Goal: Use online tool/utility: Utilize a website feature to perform a specific function

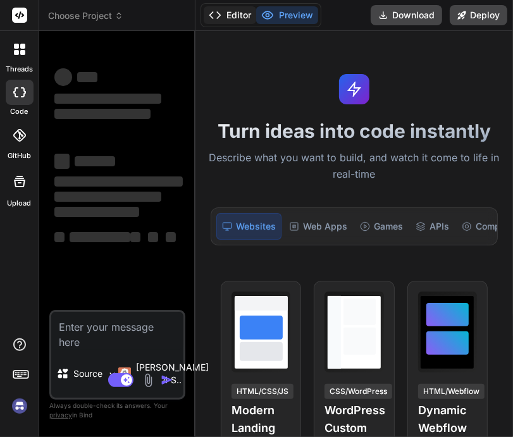
click at [234, 16] on button "Editor" at bounding box center [230, 15] width 52 height 18
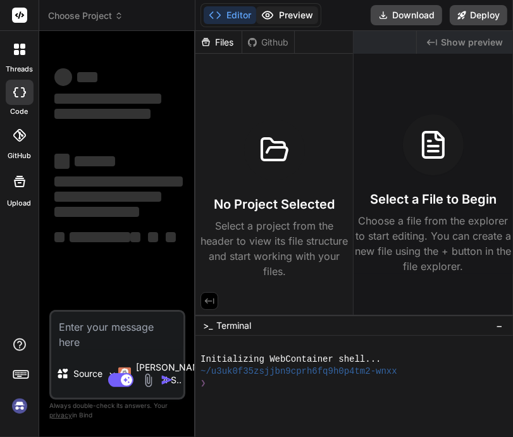
click at [277, 11] on button "Preview" at bounding box center [287, 15] width 62 height 18
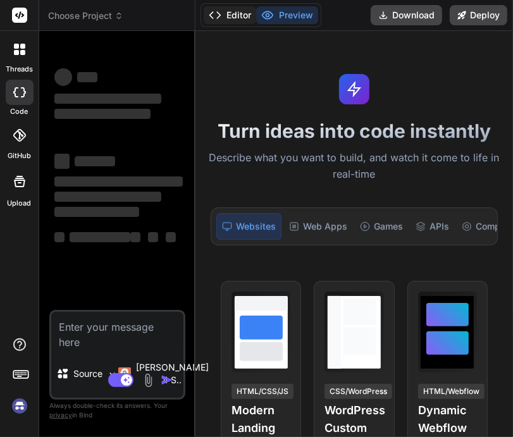
click at [212, 15] on icon at bounding box center [215, 15] width 13 height 13
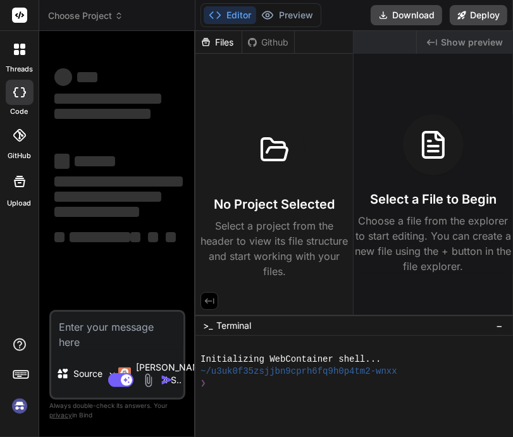
click at [19, 92] on icon at bounding box center [19, 92] width 13 height 10
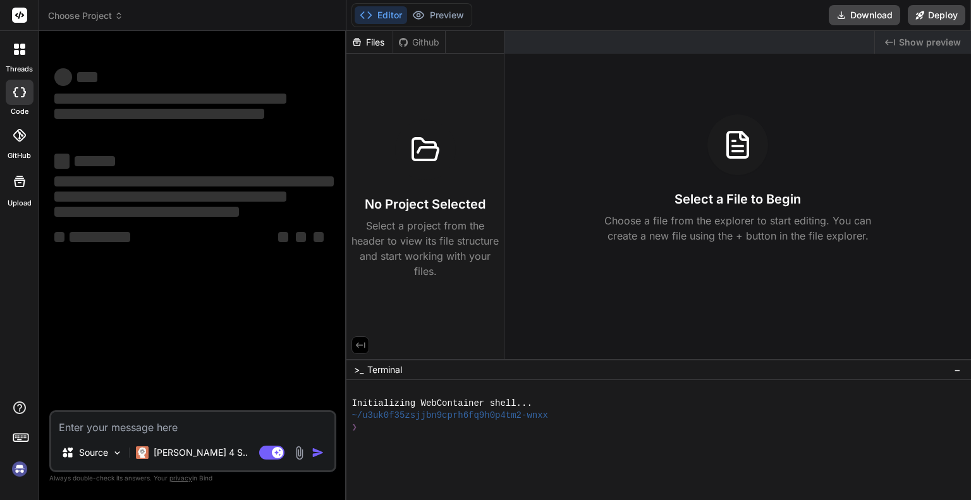
click at [174, 365] on div "‌ ‌ ‌ ‌ ‌ ‌ ‌ ‌ ‌ ‌ ‌ ‌ ‌ ‌" at bounding box center [194, 225] width 284 height 369
click at [176, 436] on p "[PERSON_NAME] 4 S.." at bounding box center [201, 452] width 94 height 13
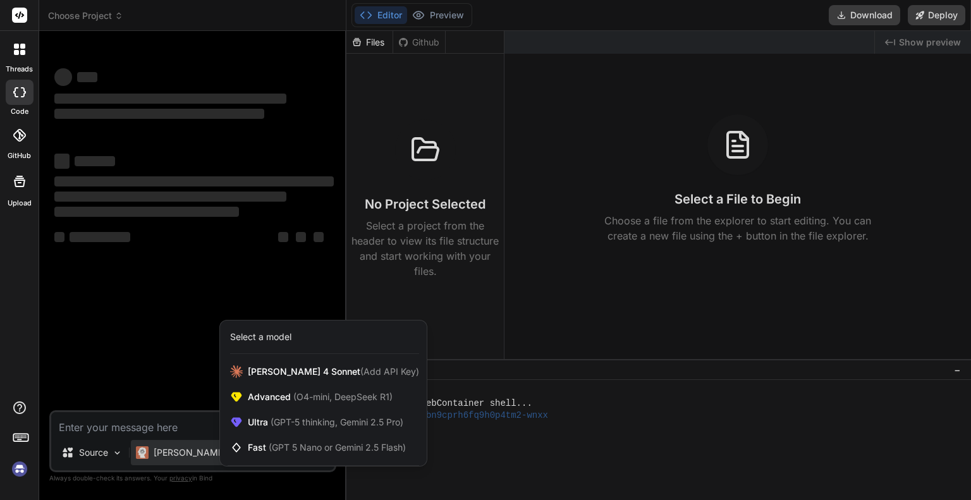
click at [159, 397] on div at bounding box center [485, 250] width 971 height 500
type textarea "x"
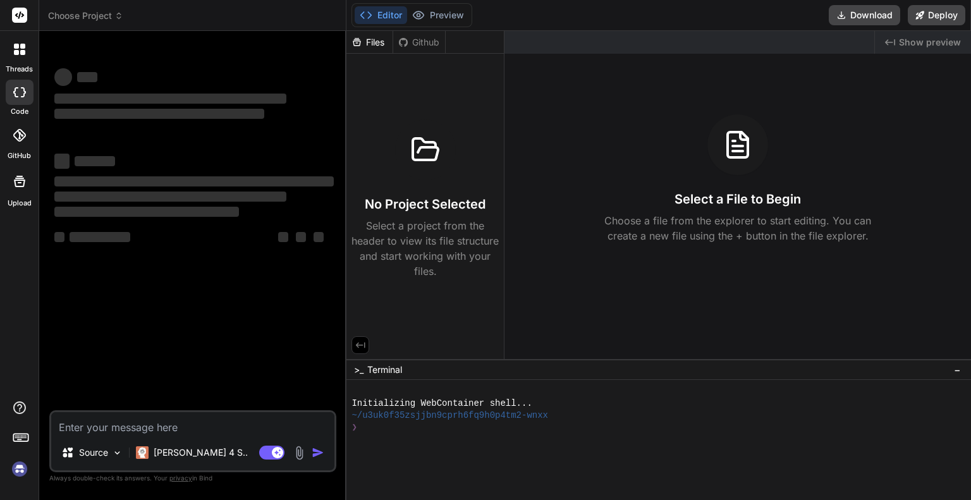
click at [168, 436] on div "Source Claude 4 S.. Agent Mode. When this toggle is activated, AI automatically…" at bounding box center [192, 441] width 287 height 62
click at [167, 431] on textarea at bounding box center [192, 423] width 283 height 23
type textarea "h"
type textarea "x"
type textarea "hi"
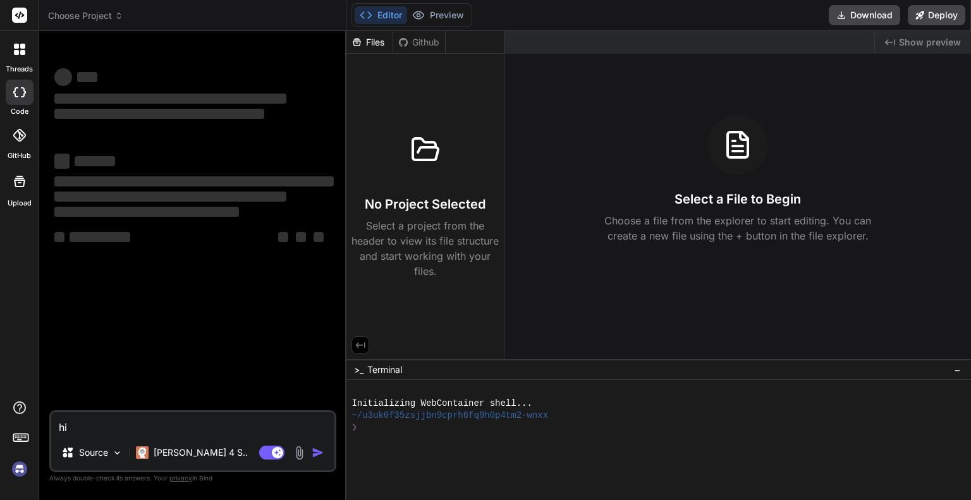
type textarea "x"
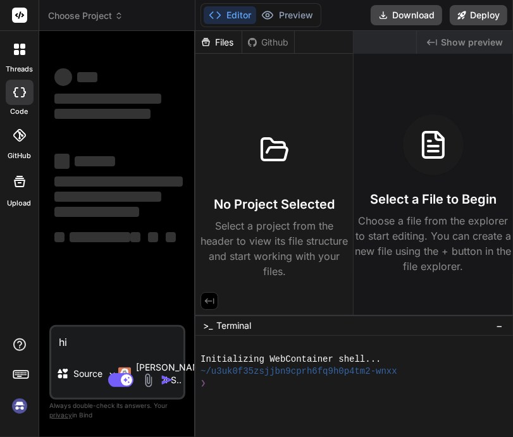
type textarea "hi"
click at [16, 51] on icon at bounding box center [16, 52] width 5 height 5
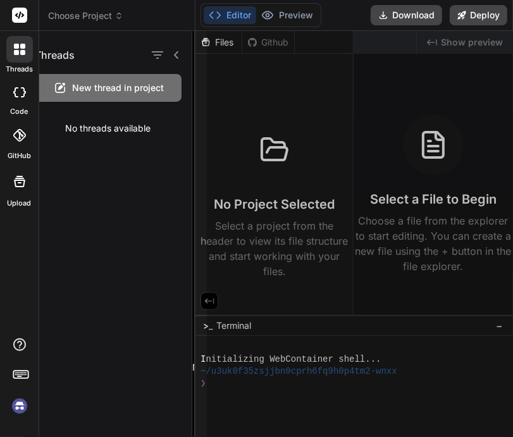
scroll to position [42, 0]
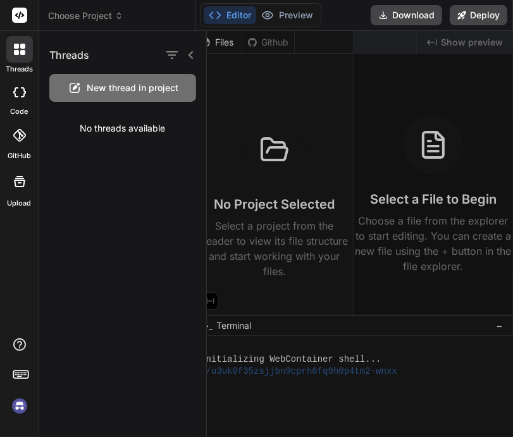
click at [20, 82] on div at bounding box center [20, 92] width 28 height 25
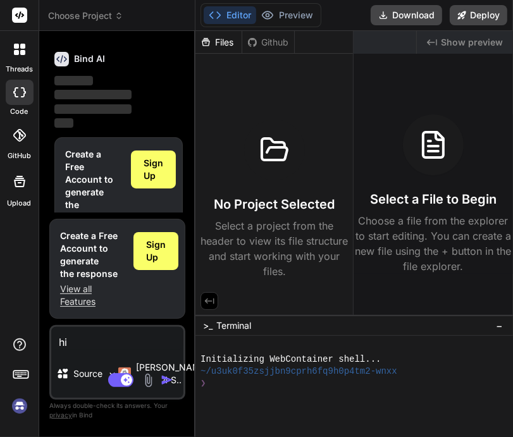
click at [20, 46] on icon at bounding box center [22, 46] width 5 height 5
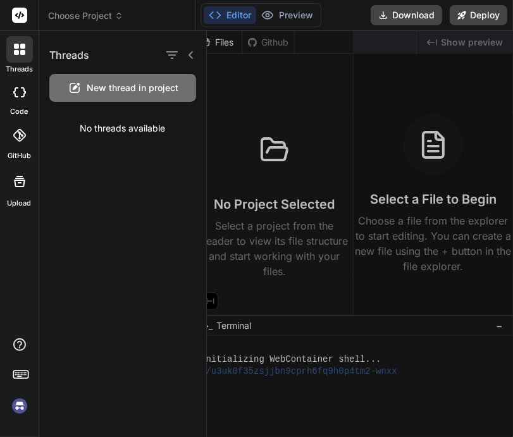
click at [114, 85] on span "New thread in project" at bounding box center [133, 88] width 92 height 13
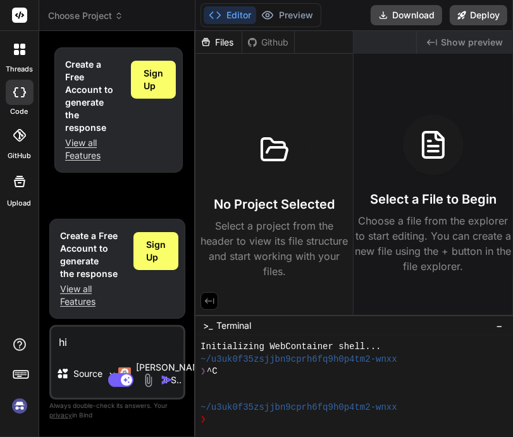
click at [91, 178] on div "Create a Free Account to generate the response View all Features Sign Up" at bounding box center [118, 126] width 133 height 171
click at [276, 180] on div at bounding box center [274, 149] width 61 height 61
click at [437, 164] on div at bounding box center [433, 144] width 61 height 61
click at [250, 172] on div "No Project Selected Select a project from the header to view its file structure…" at bounding box center [273, 198] width 147 height 159
click at [395, 142] on div "Select a File to Begin Choose a file from the explorer to start editing. You ca…" at bounding box center [432, 193] width 159 height 159
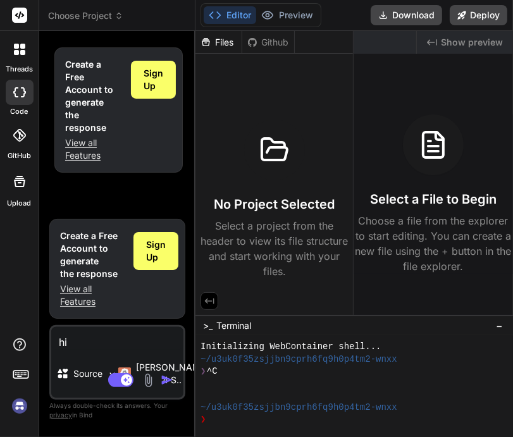
click at [453, 39] on span "Show preview" at bounding box center [472, 42] width 62 height 13
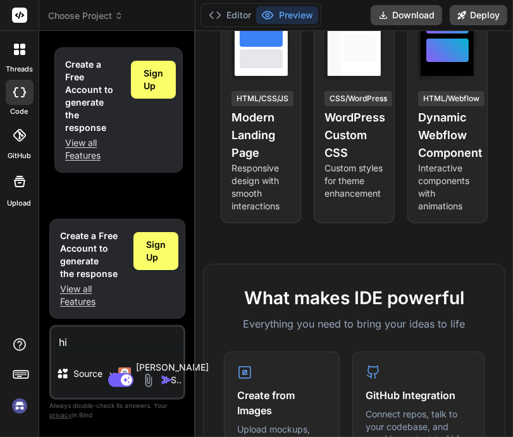
scroll to position [126, 0]
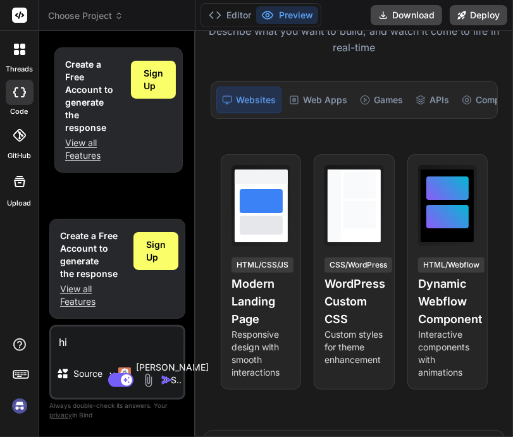
click at [167, 383] on img "button" at bounding box center [167, 380] width 13 height 13
click at [109, 341] on textarea "hi" at bounding box center [117, 338] width 132 height 23
type textarea "x"
